Goal: Information Seeking & Learning: Learn about a topic

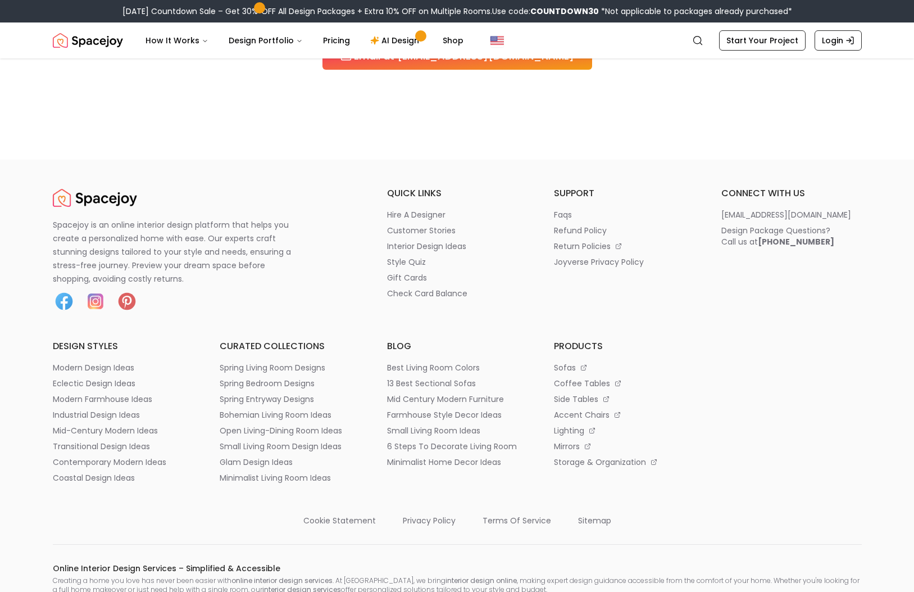
scroll to position [1113, 0]
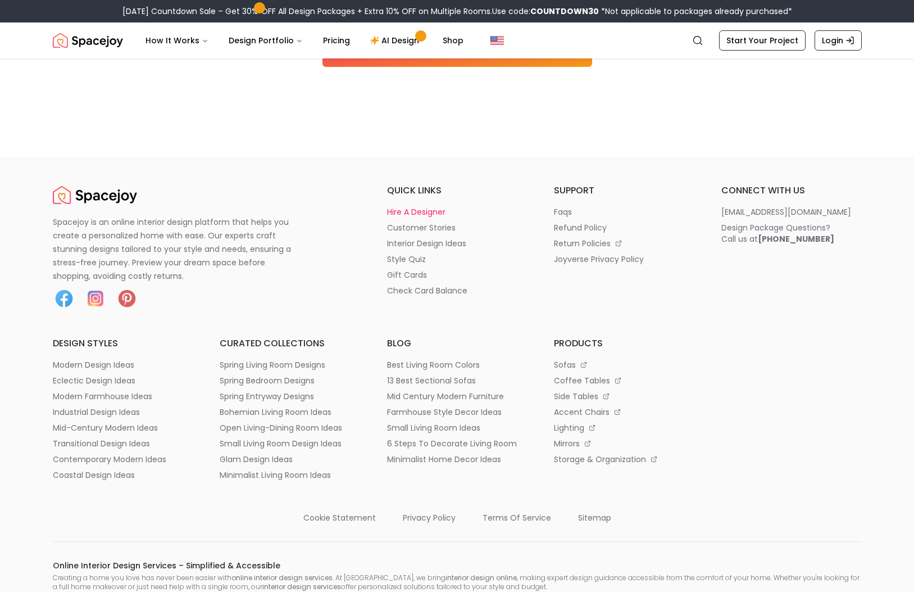
click at [415, 210] on p "hire a designer" at bounding box center [416, 211] width 58 height 11
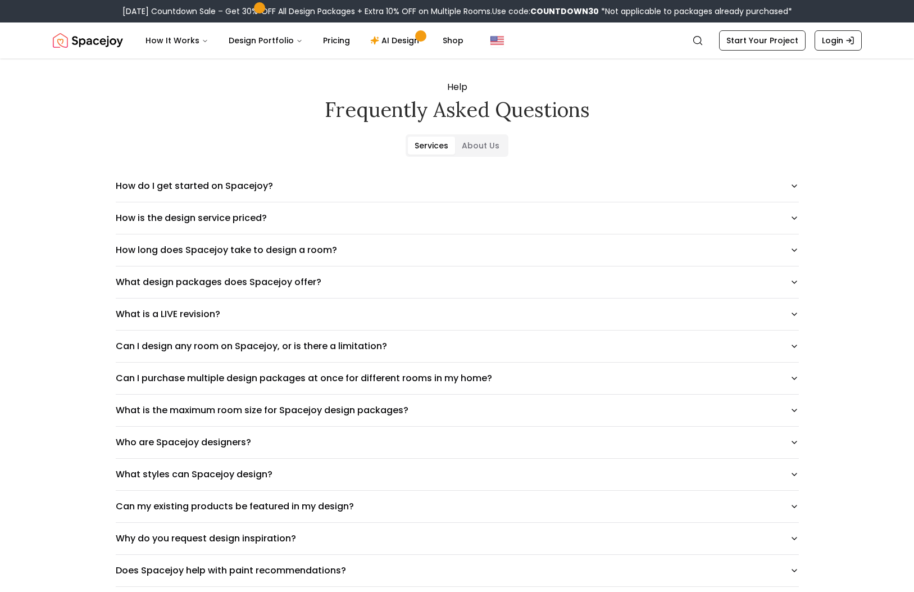
scroll to position [0, 0]
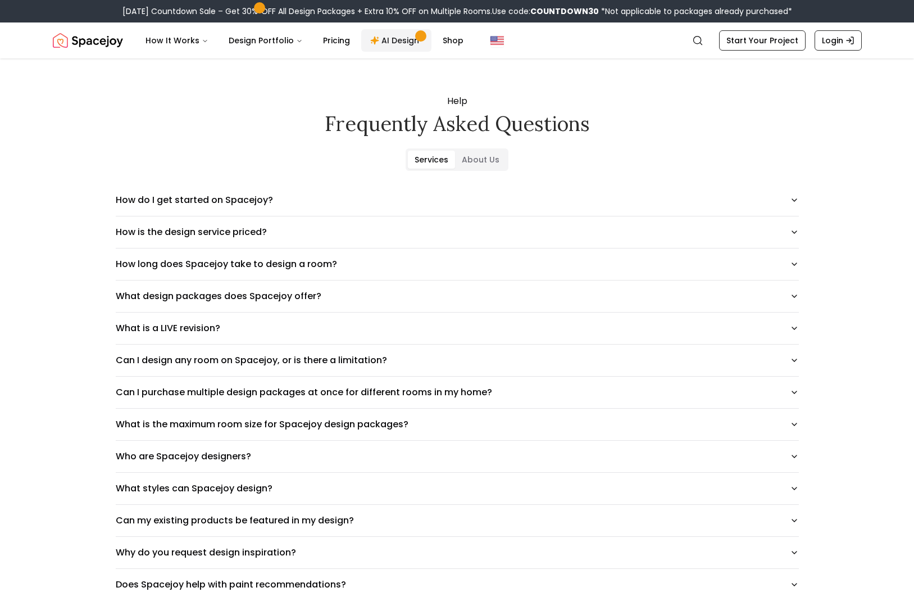
click at [393, 40] on link "AI Design" at bounding box center [396, 40] width 70 height 22
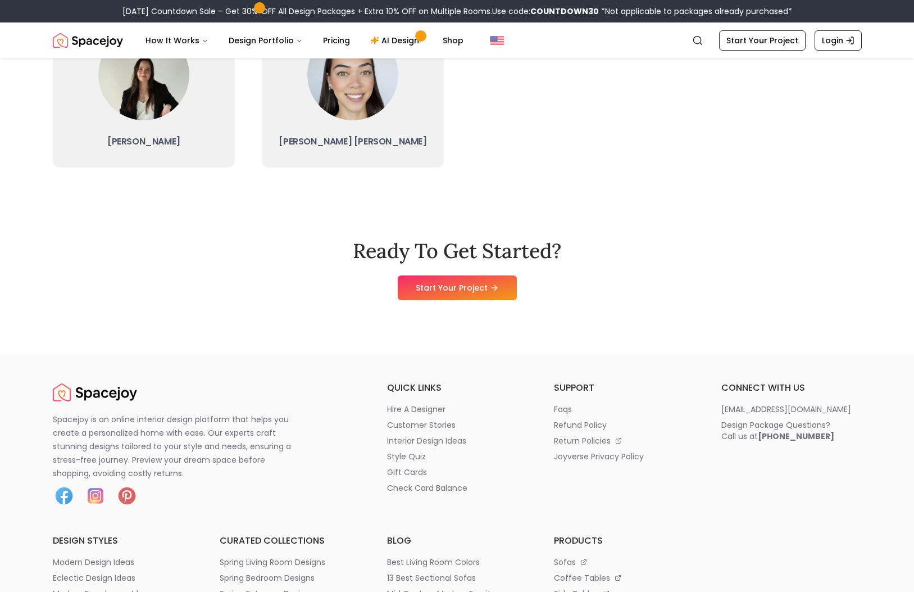
scroll to position [689, 0]
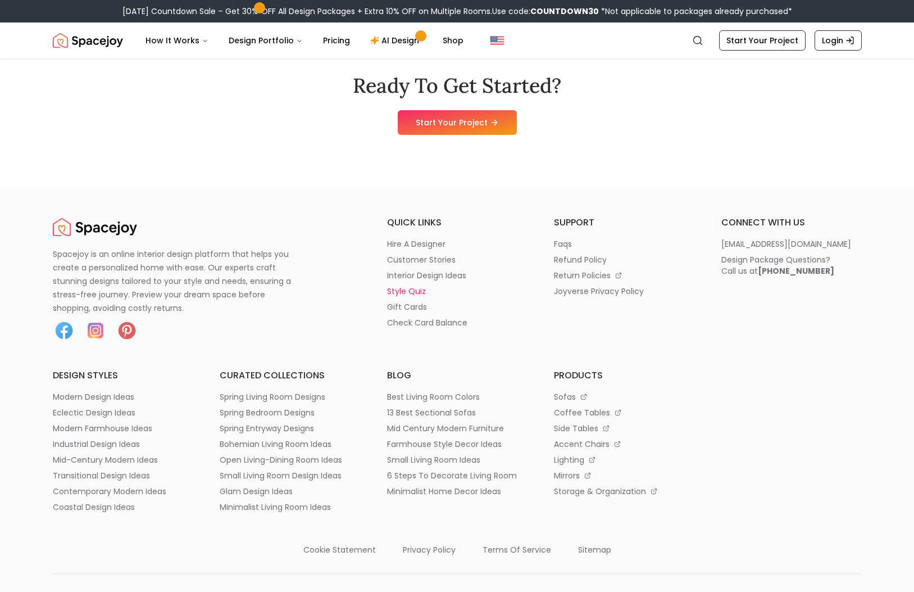
click at [414, 291] on p "style quiz" at bounding box center [406, 290] width 39 height 11
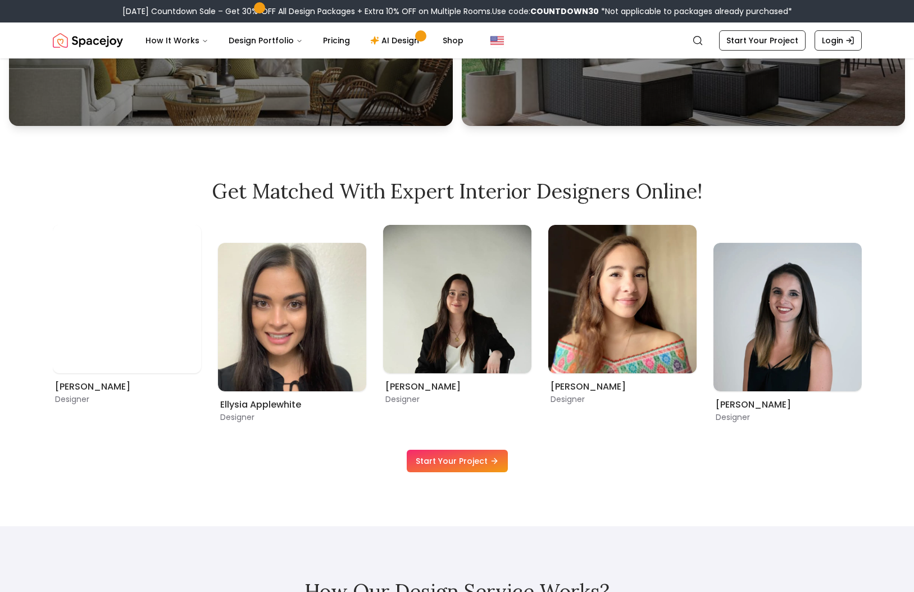
scroll to position [648, 0]
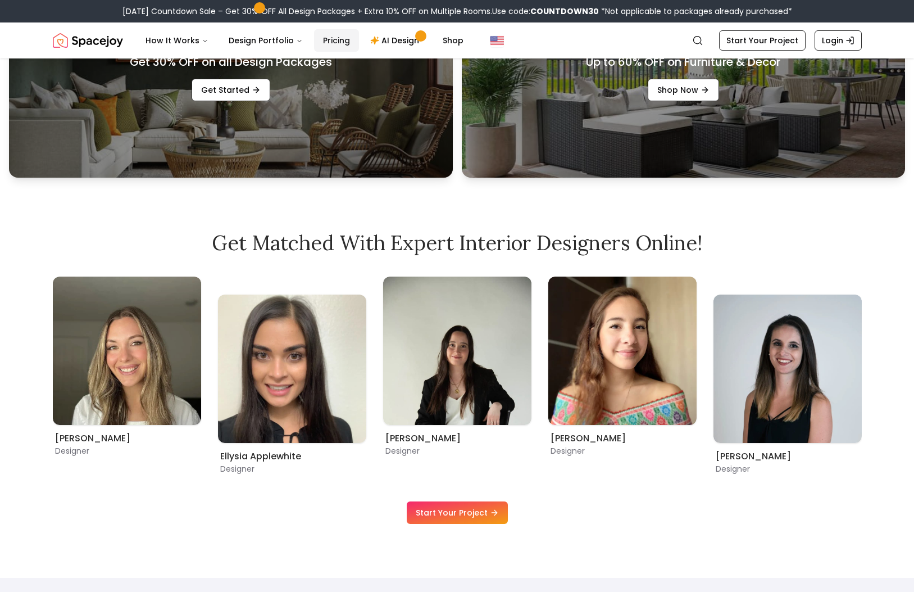
click at [330, 38] on link "Pricing" at bounding box center [336, 40] width 45 height 22
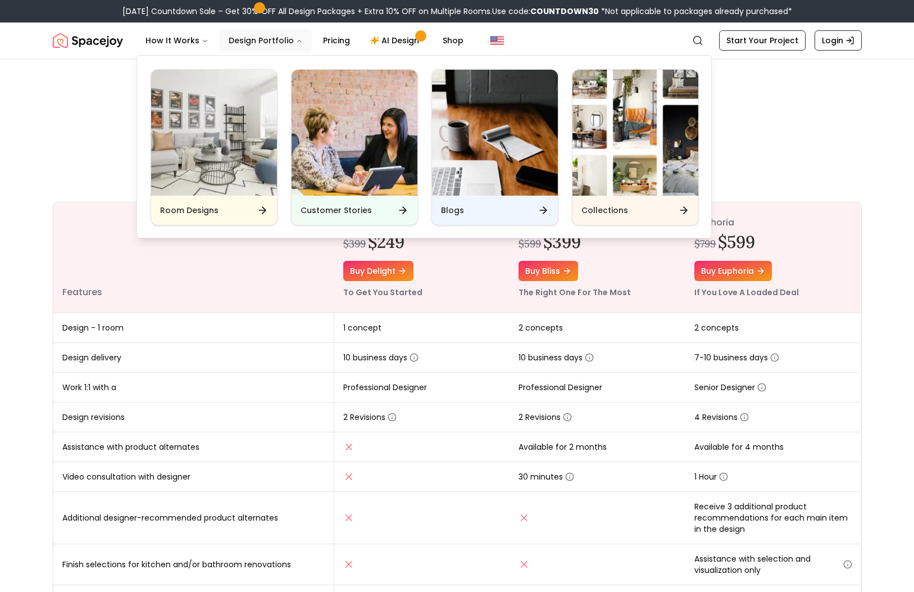
click at [268, 44] on button "Design Portfolio" at bounding box center [266, 40] width 92 height 22
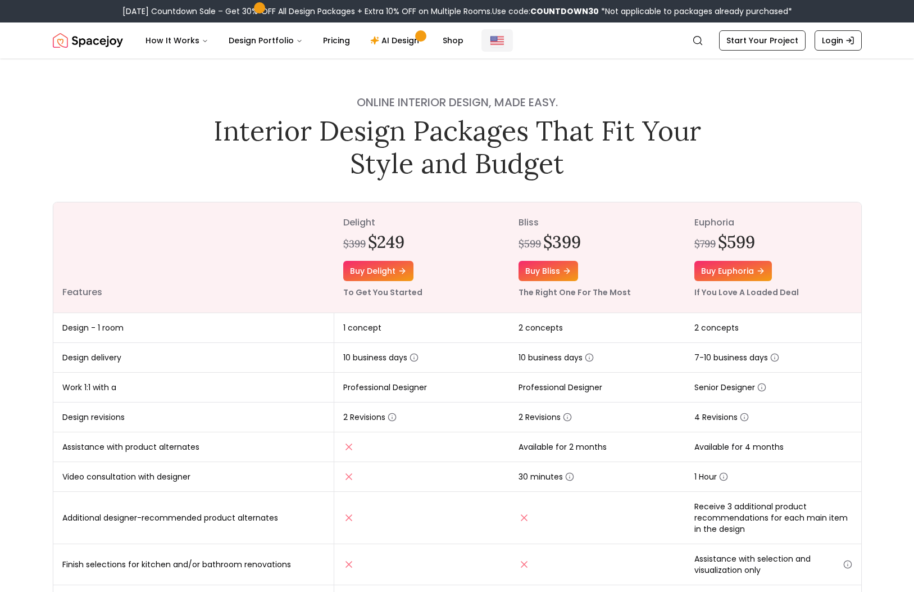
click at [491, 39] on img "Global" at bounding box center [497, 40] width 13 height 13
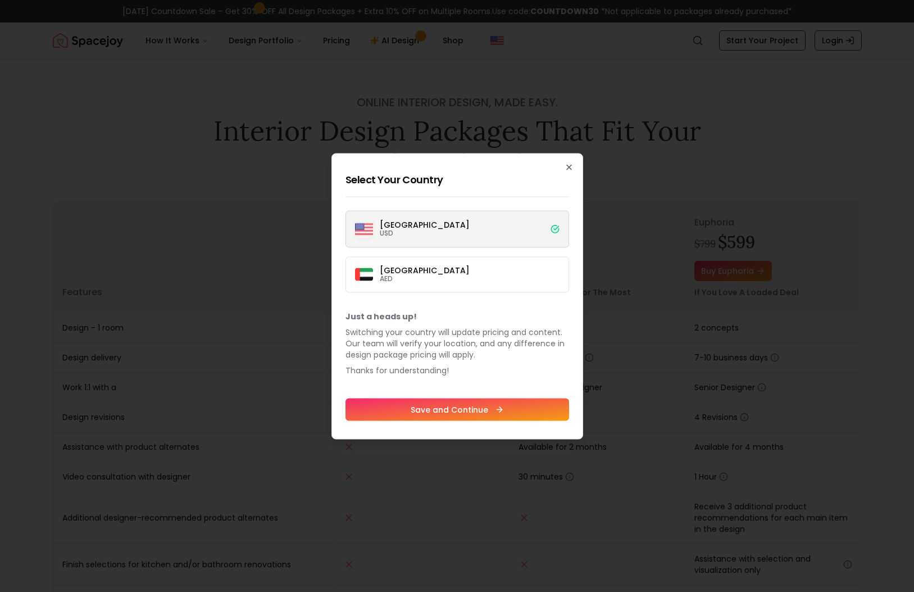
click at [654, 257] on div at bounding box center [457, 296] width 914 height 592
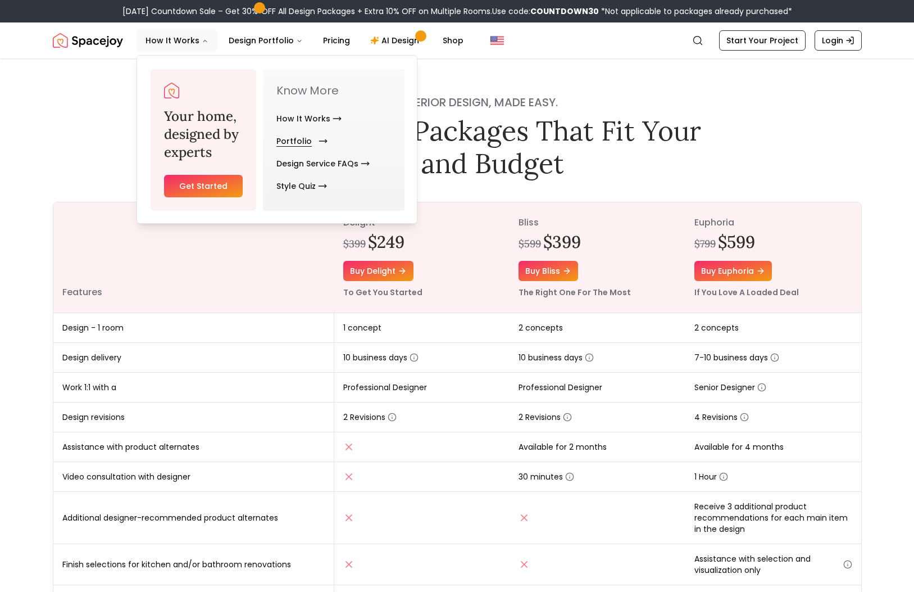
click at [298, 143] on link "Portfolio" at bounding box center [299, 141] width 47 height 22
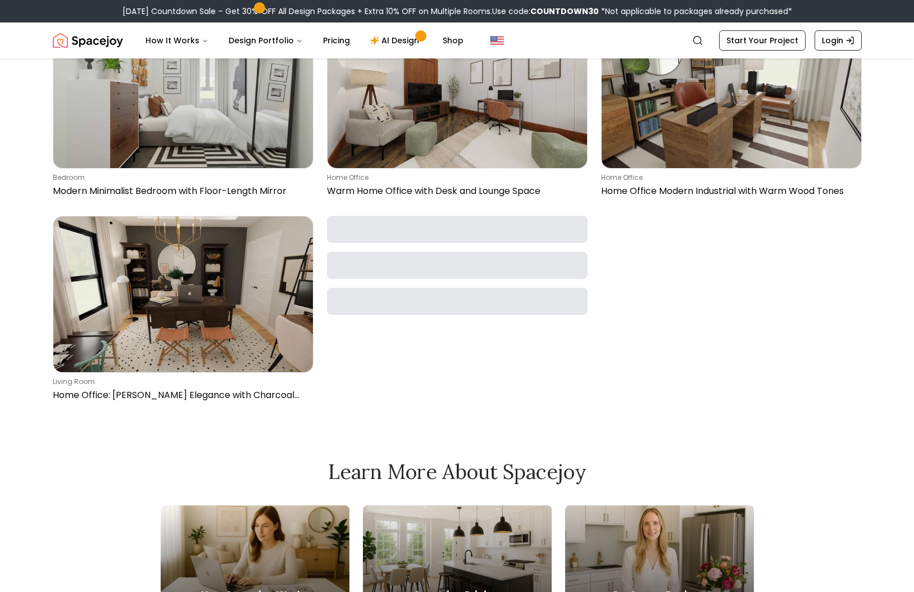
scroll to position [1083, 0]
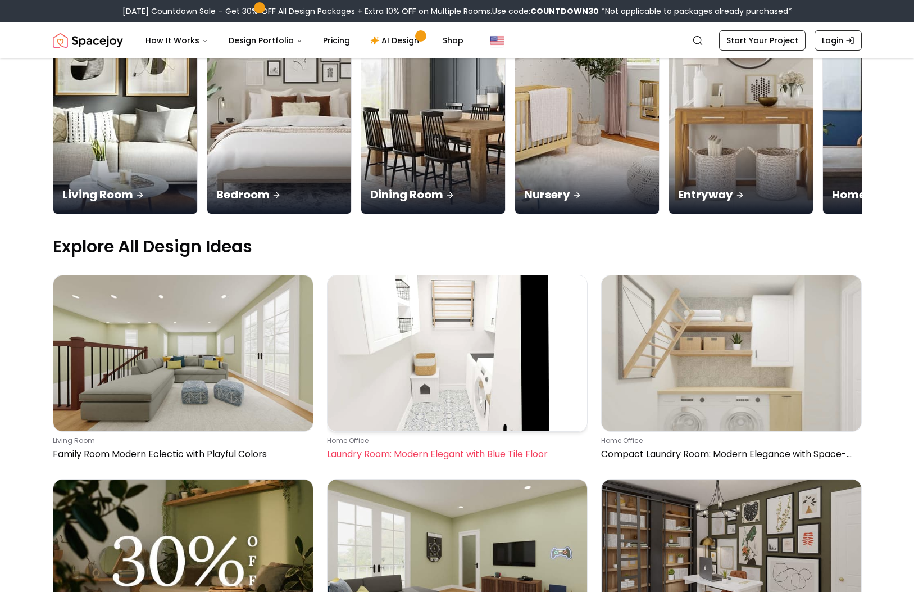
scroll to position [210, 0]
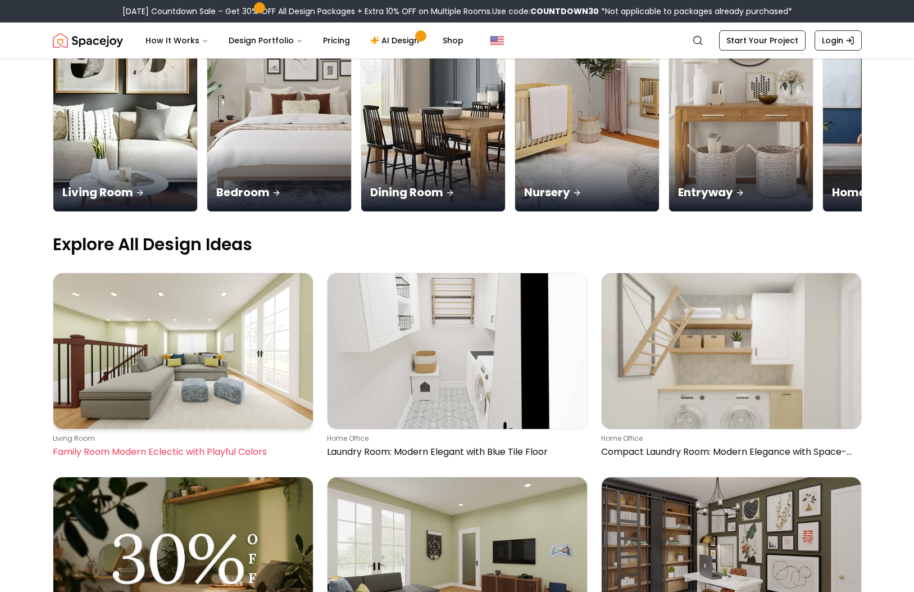
click at [133, 273] on img at bounding box center [183, 351] width 260 height 156
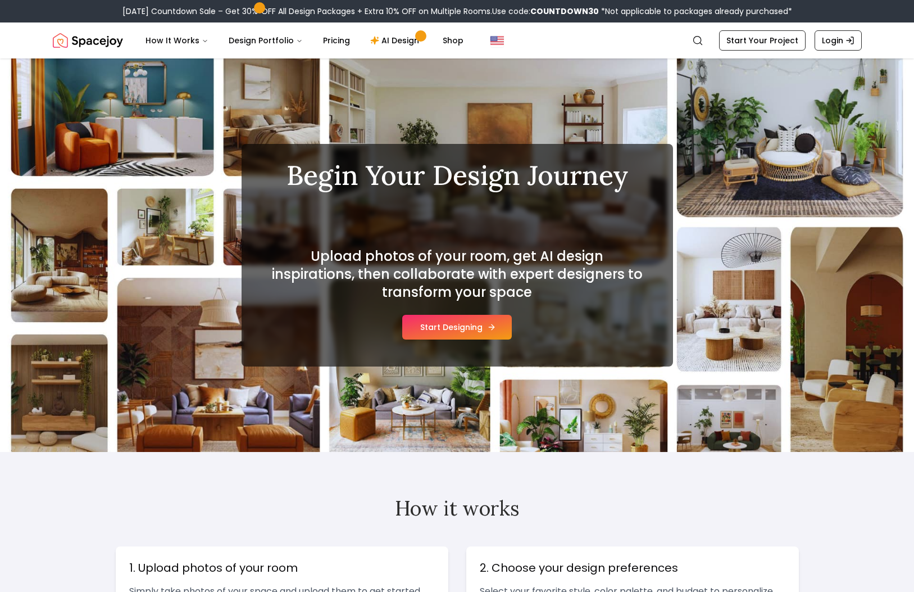
click at [455, 330] on button "Start Designing" at bounding box center [457, 327] width 110 height 25
